Goal: Transaction & Acquisition: Purchase product/service

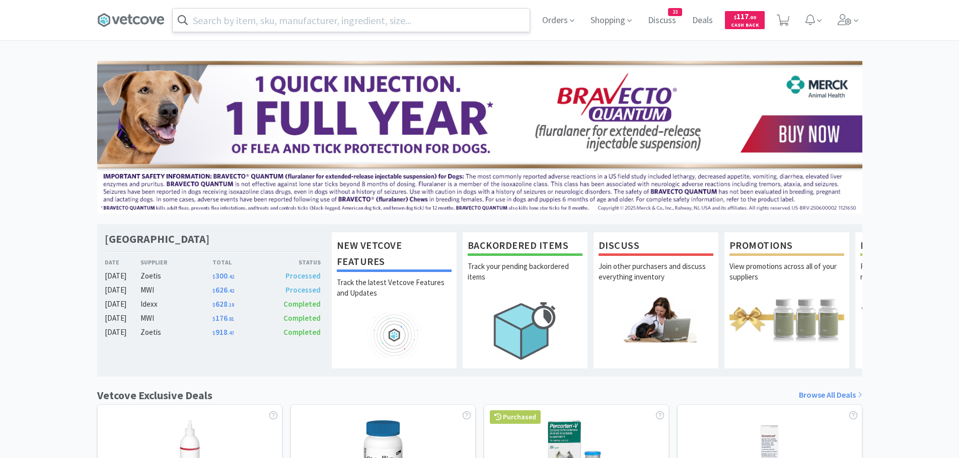
click at [239, 19] on input "text" at bounding box center [351, 20] width 357 height 23
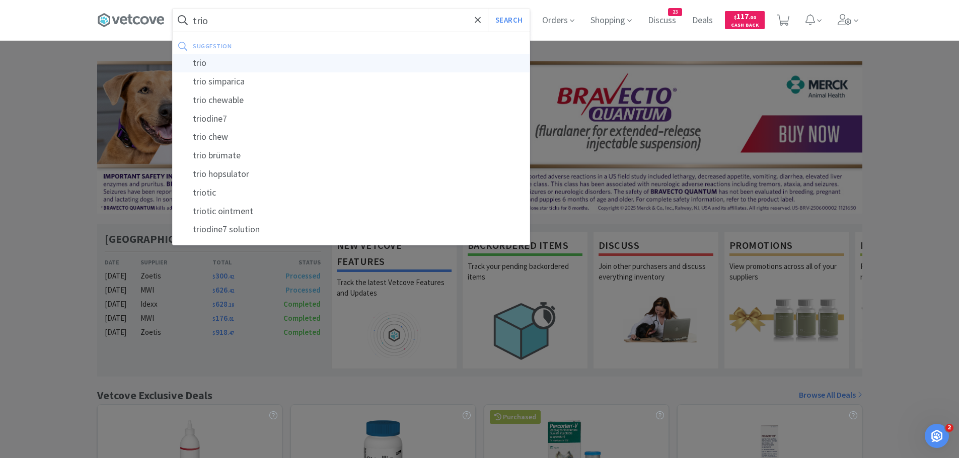
type input "trio"
click at [302, 64] on div "trio" at bounding box center [351, 63] width 357 height 19
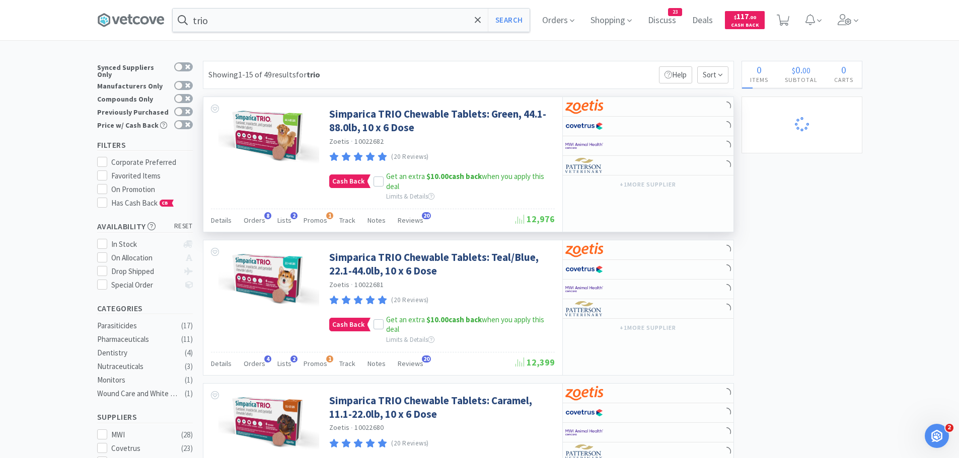
select select "1"
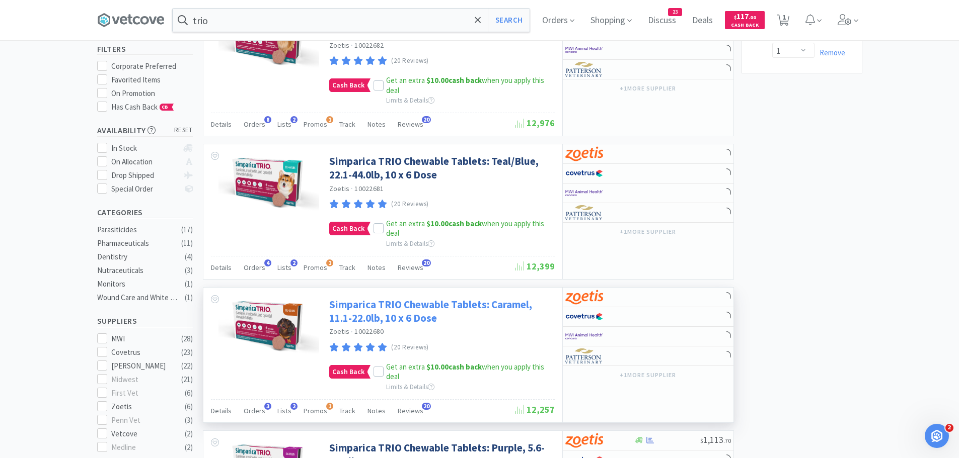
scroll to position [101, 0]
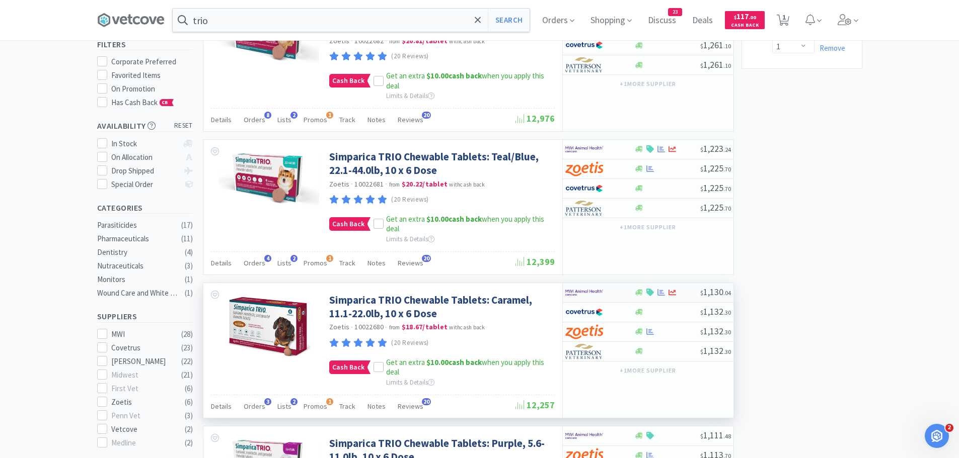
click at [627, 296] on div at bounding box center [599, 292] width 69 height 17
select select "2"
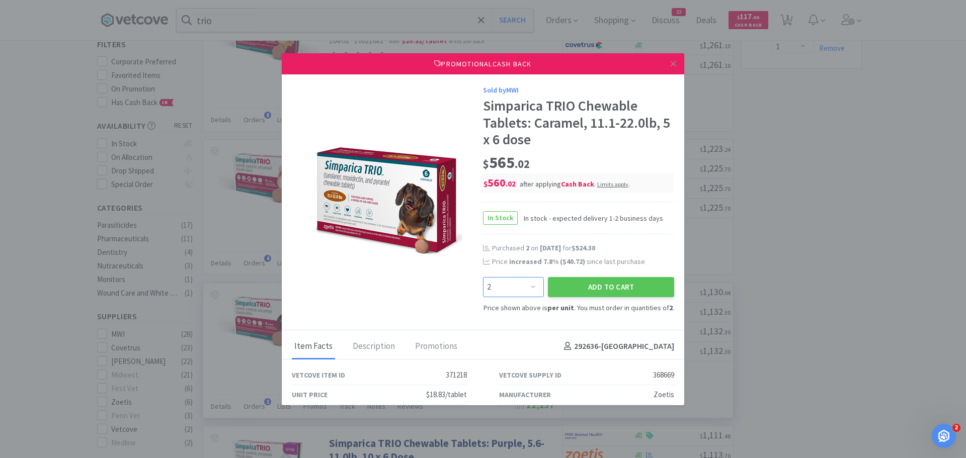
click at [524, 284] on select "Enter Quantity 2 4 6 8 10 12 14 16 18 20 22 24 26 28 30 32 34 36 38 40 Enter Qu…" at bounding box center [513, 287] width 61 height 20
click at [428, 318] on div "Sold by MWI Simparica TRIO Chewable Tablets: Caramel, 11.1-22.0lb, 5 x 6 dose $…" at bounding box center [483, 202] width 403 height 256
click at [613, 292] on button "Add to Cart" at bounding box center [611, 287] width 126 height 20
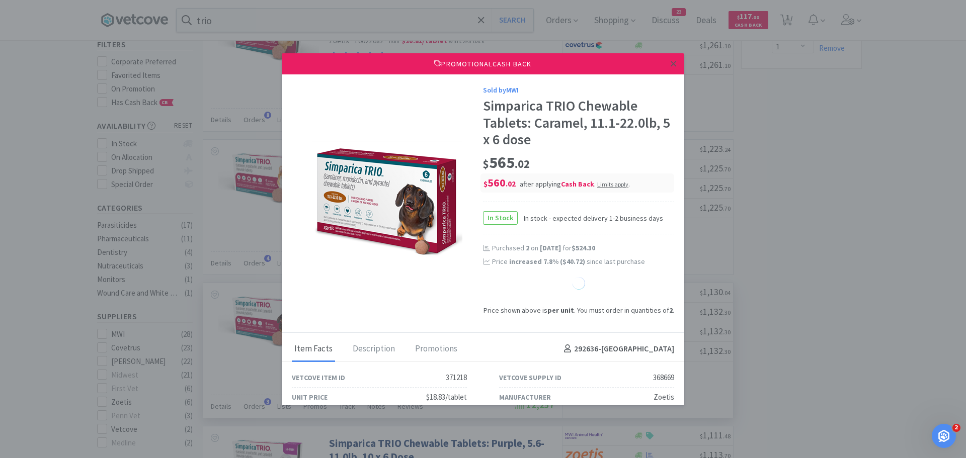
select select "1"
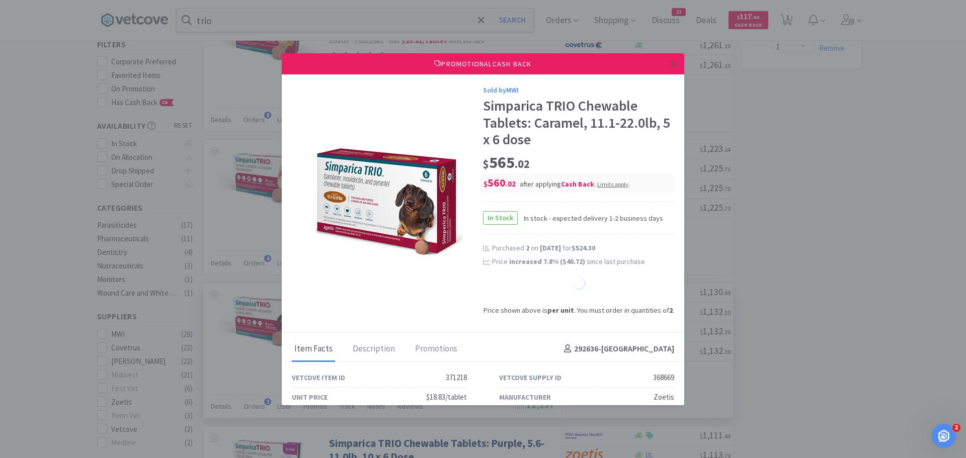
select select "1"
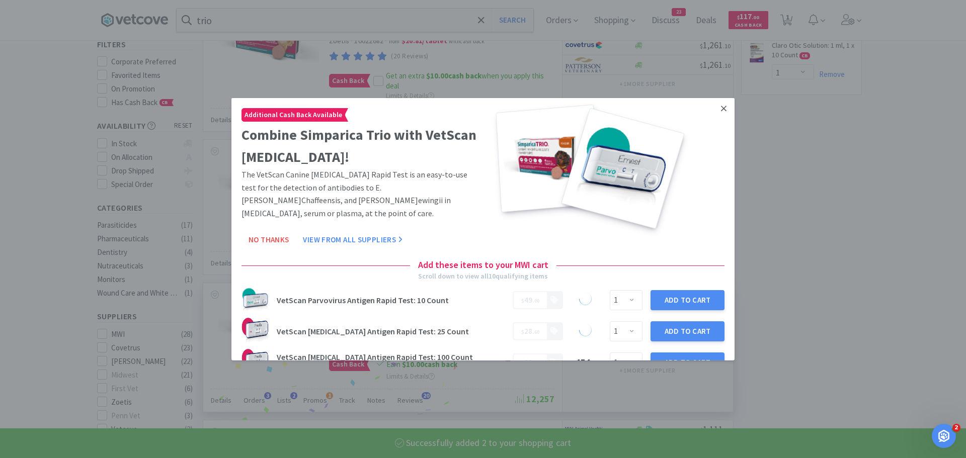
select select "2"
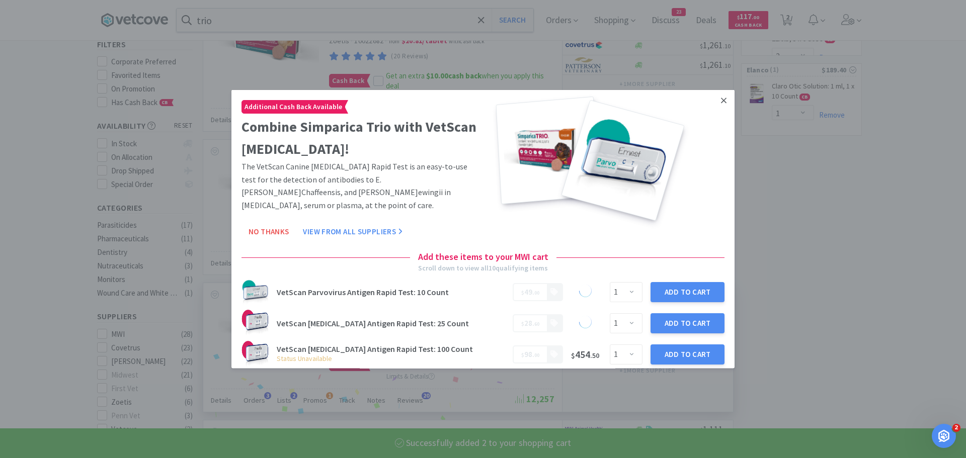
click at [718, 109] on link at bounding box center [724, 101] width 18 height 22
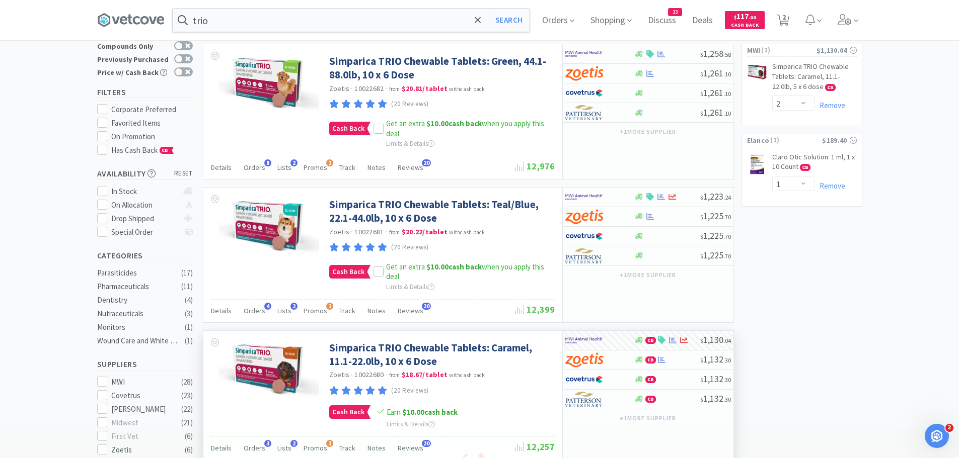
scroll to position [0, 0]
